Goal: Understand process/instructions: Learn how to perform a task or action

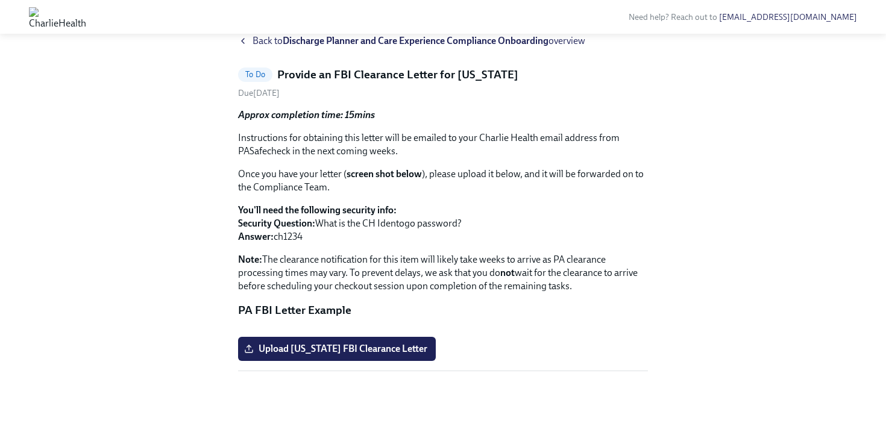
scroll to position [60, 0]
click at [526, 67] on div "To Do Provide an FBI Clearance Letter for [US_STATE]" at bounding box center [443, 75] width 410 height 16
drag, startPoint x: 870, startPoint y: 24, endPoint x: 714, endPoint y: 23, distance: 156.1
click at [616, 23] on div "Need help? Reach out to [EMAIL_ADDRESS][DOMAIN_NAME]" at bounding box center [486, 16] width 771 height 23
copy link "[EMAIL_ADDRESS][DOMAIN_NAME]"
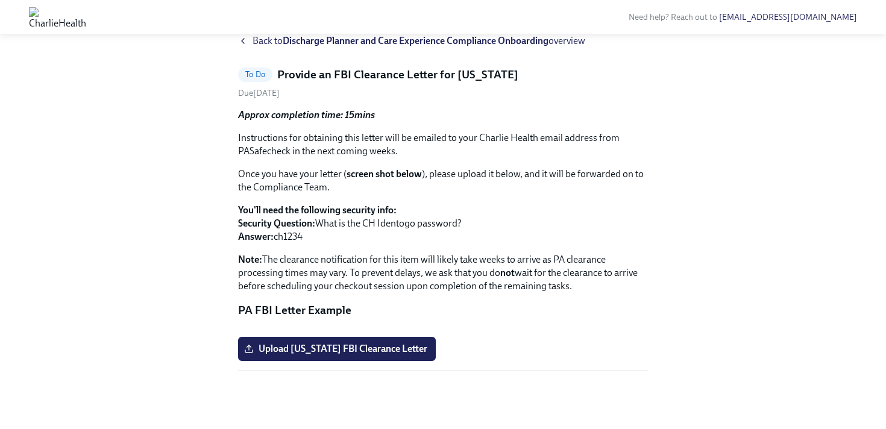
scroll to position [0, 0]
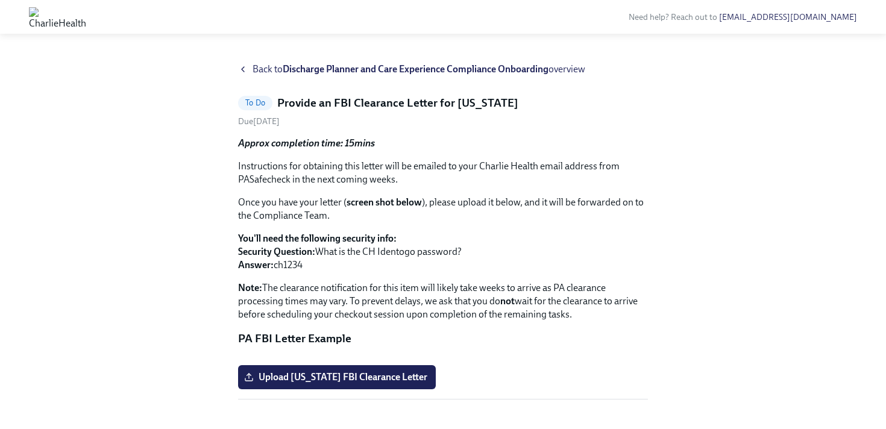
click at [268, 69] on span "Back to Discharge Planner and Care Experience Compliance Onboarding overview" at bounding box center [419, 69] width 333 height 13
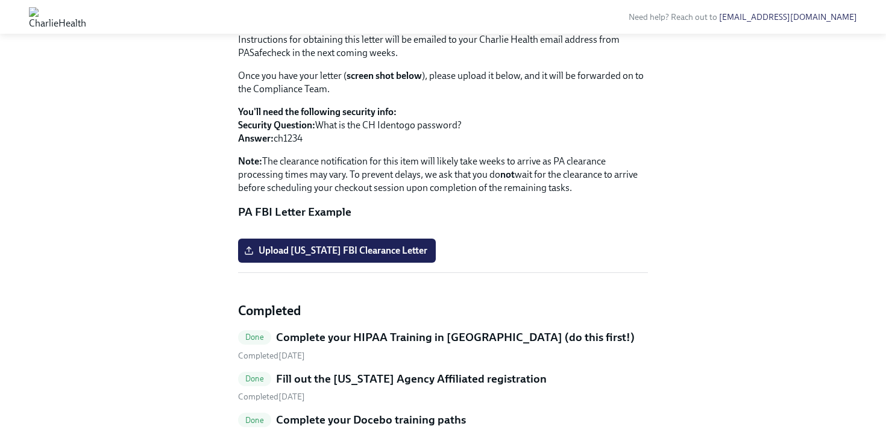
scroll to position [452, 0]
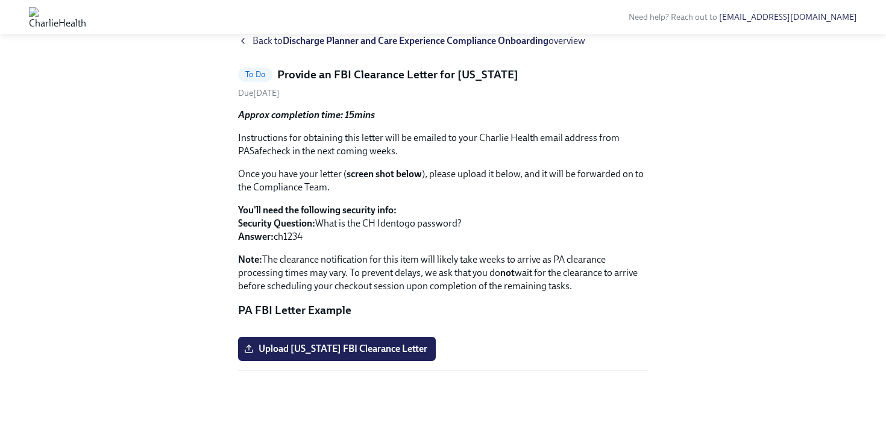
scroll to position [78, 0]
